Goal: Navigation & Orientation: Find specific page/section

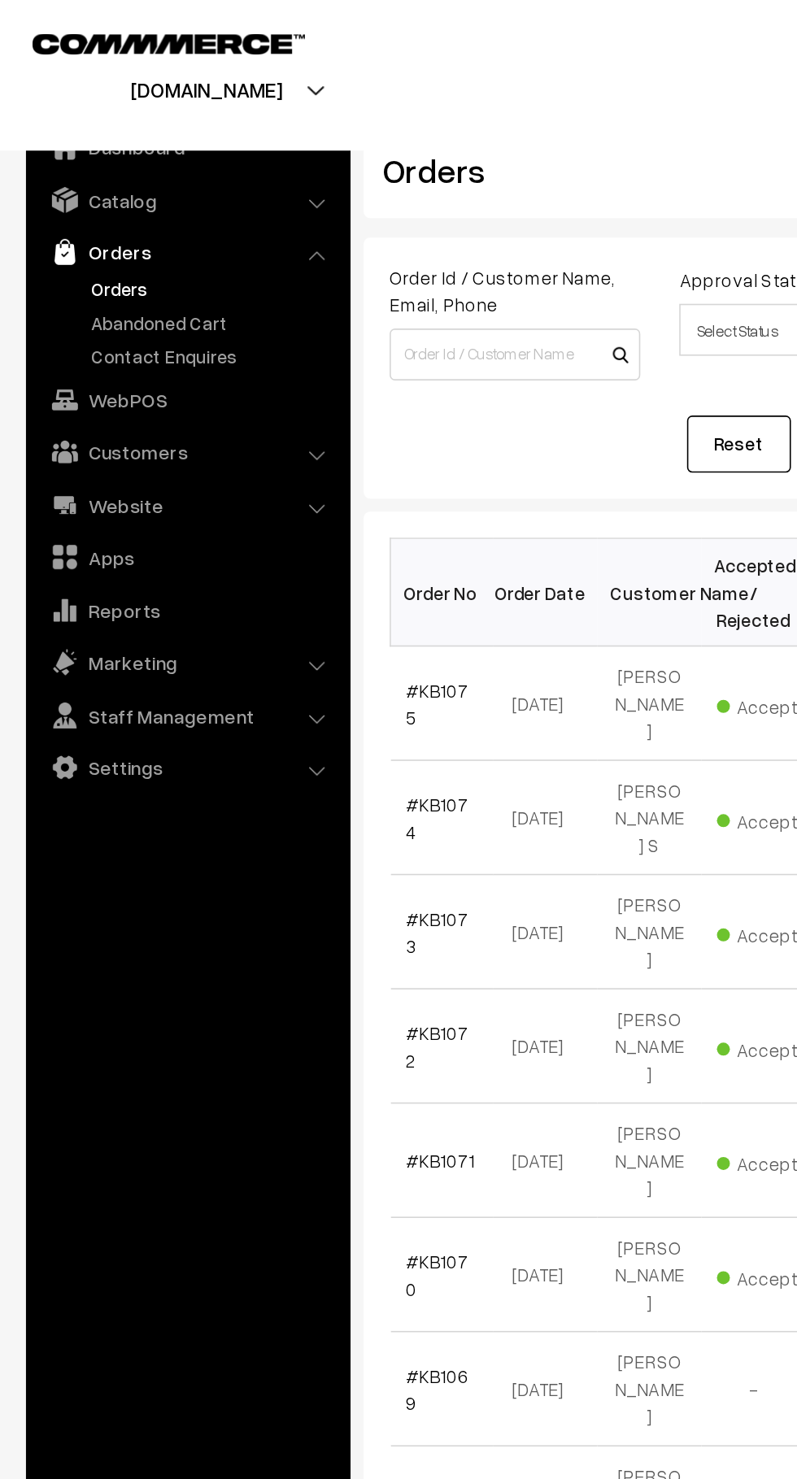
click at [145, 215] on link "Contact Enquires" at bounding box center [133, 223] width 161 height 17
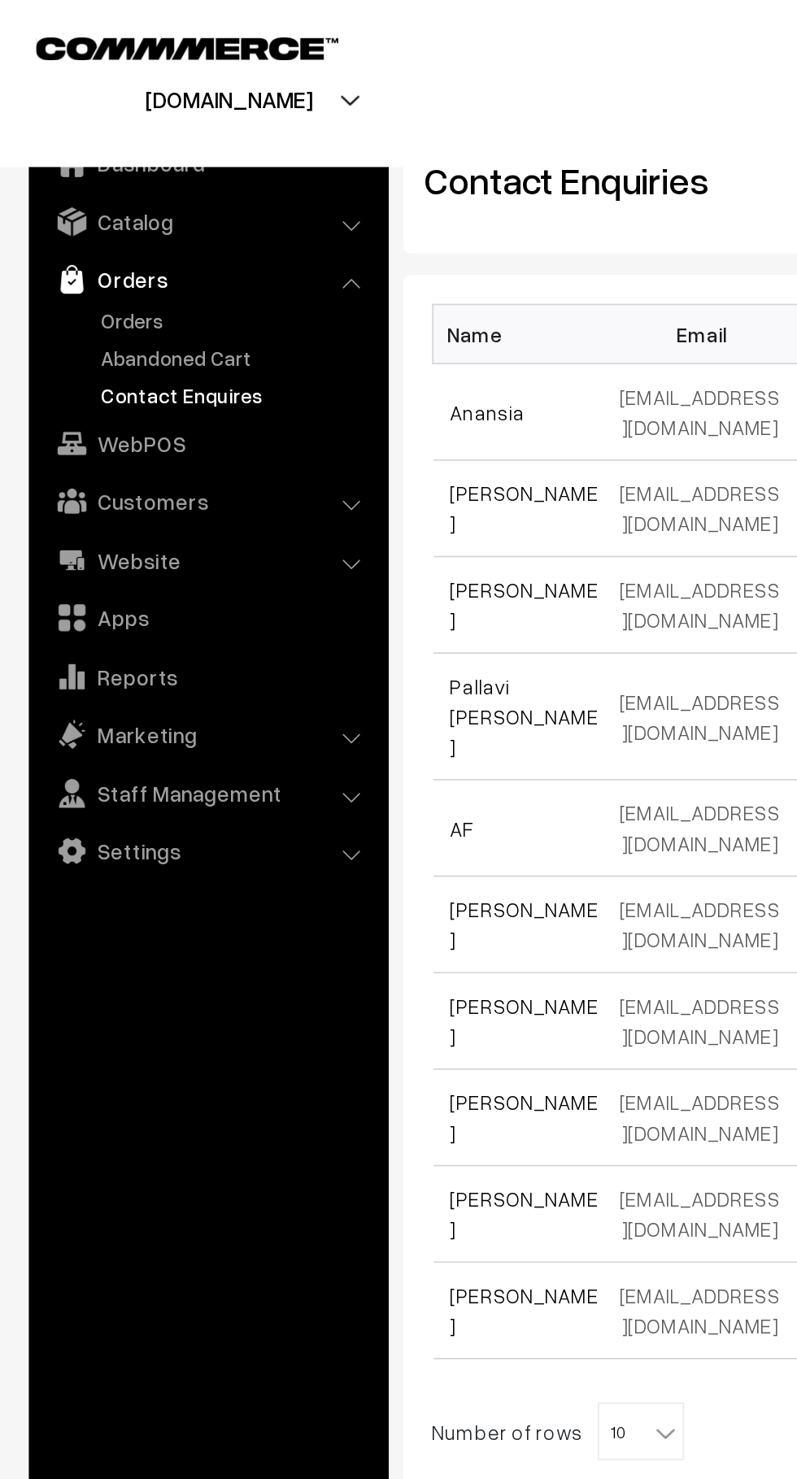
click at [133, 202] on link "Abandoned Cart" at bounding box center [133, 201] width 161 height 17
